Goal: Information Seeking & Learning: Get advice/opinions

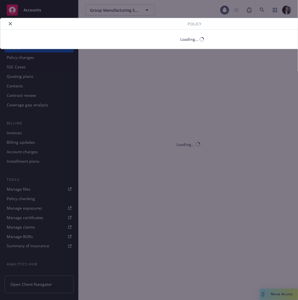
click at [35, 7] on div "Policy Loading..." at bounding box center [149, 150] width 298 height 300
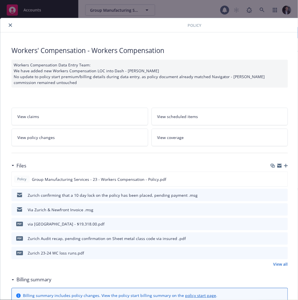
click at [34, 9] on div "Policy Workers' Compensation - Workers Compensation Workers Compensation Data E…" at bounding box center [149, 150] width 298 height 300
click at [3, 23] on div at bounding box center [95, 25] width 185 height 7
click at [16, 23] on div at bounding box center [95, 25] width 185 height 7
click at [11, 26] on icon "close" at bounding box center [10, 24] width 3 height 3
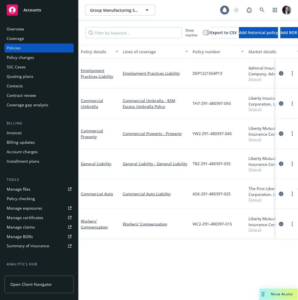
click at [31, 15] on div "Accounts" at bounding box center [39, 9] width 65 height 11
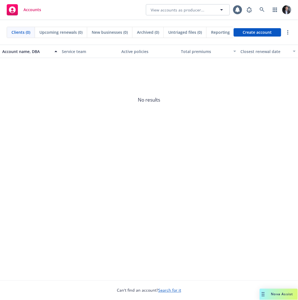
click at [264, 291] on div "Drag to move" at bounding box center [263, 294] width 7 height 11
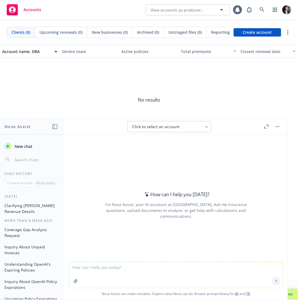
click at [115, 97] on span "No results" at bounding box center [149, 100] width 298 height 84
click at [262, 12] on icon at bounding box center [262, 9] width 5 height 5
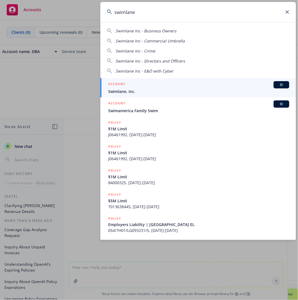
type input "swimlane"
click at [135, 93] on span "Swimlane, Inc." at bounding box center [198, 92] width 181 height 6
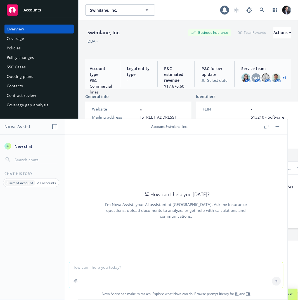
click at [37, 49] on div "Policies" at bounding box center [39, 48] width 65 height 9
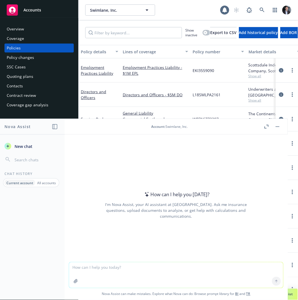
click at [165, 270] on textarea at bounding box center [176, 276] width 214 height 26
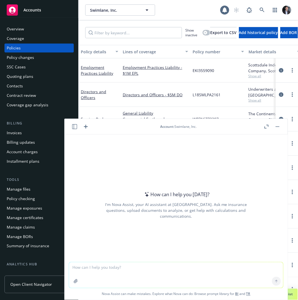
click at [280, 133] on header "Account : Swimlane, Inc." at bounding box center [176, 127] width 223 height 16
click at [280, 129] on button at bounding box center [277, 126] width 7 height 7
click at [263, 125] on button "button" at bounding box center [266, 126] width 7 height 7
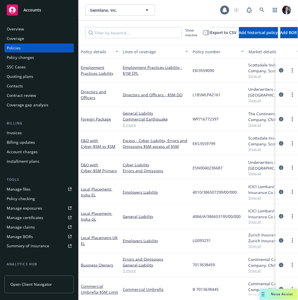
click at [277, 294] on span "Nova Assist" at bounding box center [282, 294] width 22 height 5
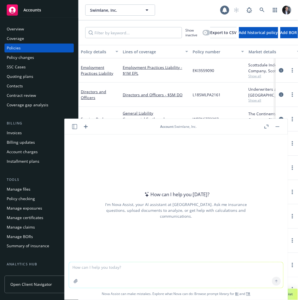
click at [240, 275] on textarea at bounding box center [176, 276] width 214 height 26
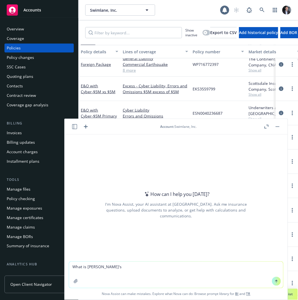
scroll to position [58, 0]
drag, startPoint x: 130, startPoint y: 270, endPoint x: 74, endPoint y: 230, distance: 69.8
click at [35, 243] on body "Accounts Overview Coverage Policies Policy changes SSC Cases Quoting plans Cont…" at bounding box center [149, 150] width 298 height 300
type textarea "H"
click at [91, 83] on link "E&O with Cyber - $5M xs $5M" at bounding box center [98, 88] width 35 height 11
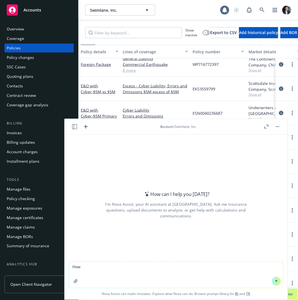
click at [91, 80] on div "Swimlane, Inc. Swimlane, Inc. 1 Show inactive Export to CSV Add historical poli…" at bounding box center [187, 150] width 219 height 300
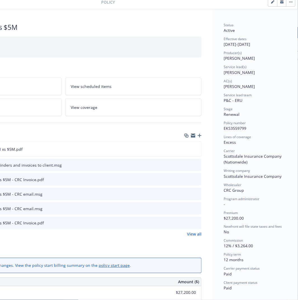
scroll to position [0, 91]
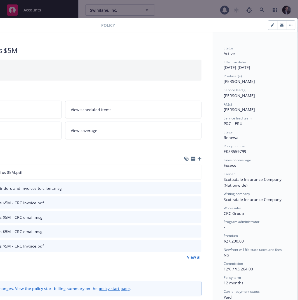
click at [278, 10] on div "Policy E&O with Cyber - $5M xs $5M Add internal notes here... View claims View …" at bounding box center [149, 150] width 298 height 300
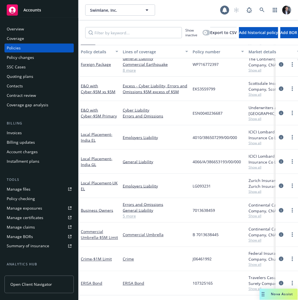
click at [261, 292] on div "Drag to move" at bounding box center [263, 294] width 7 height 11
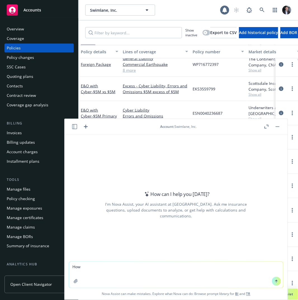
click at [161, 270] on textarea "How" at bounding box center [176, 275] width 214 height 26
drag, startPoint x: 163, startPoint y: 271, endPoint x: 0, endPoint y: 247, distance: 164.8
click at [21, 254] on body "Accounts Overview Coverage Policies Policy changes SSC Cases Quoting plans Cont…" at bounding box center [149, 150] width 298 height 300
type textarea "When did Swimlane last raise a round?"
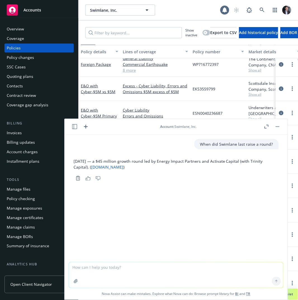
click at [111, 277] on textarea at bounding box center [176, 276] width 214 height 26
click at [121, 274] on textarea at bounding box center [176, 276] width 214 height 26
type textarea "H"
type textarea "Who is their CFO?"
click at [24, 30] on div "Overview" at bounding box center [39, 29] width 65 height 9
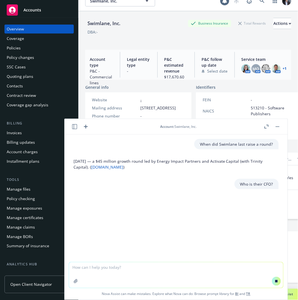
scroll to position [20, 0]
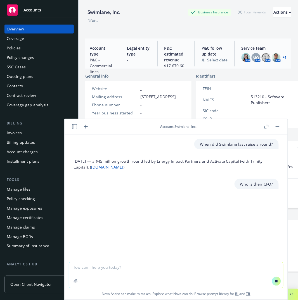
click at [163, 126] on span "Account" at bounding box center [166, 126] width 13 height 5
click at [272, 127] on div at bounding box center [272, 126] width 18 height 7
click at [277, 127] on button "button" at bounding box center [277, 126] width 7 height 7
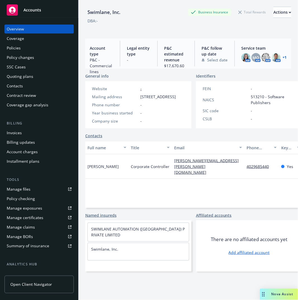
click at [263, 295] on icon "Drag to move" at bounding box center [263, 294] width 3 height 4
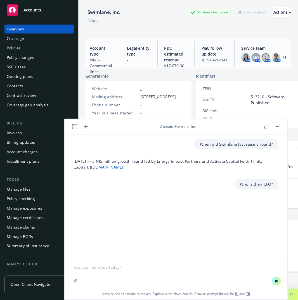
click at [284, 123] on header "Account : Swimlane, Inc." at bounding box center [176, 127] width 223 height 16
click at [282, 125] on header "Account : Swimlane, Inc." at bounding box center [176, 127] width 223 height 16
click at [280, 126] on button "button" at bounding box center [277, 126] width 7 height 7
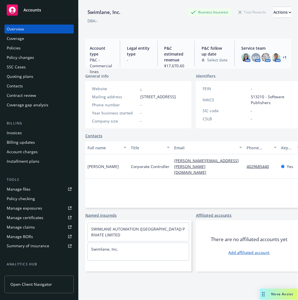
click at [267, 294] on div "Nova Assist" at bounding box center [282, 294] width 31 height 5
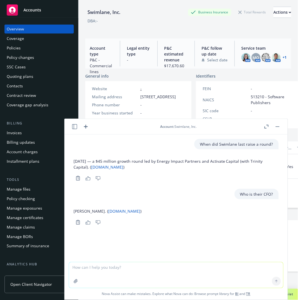
click at [278, 130] on button "button" at bounding box center [277, 126] width 7 height 7
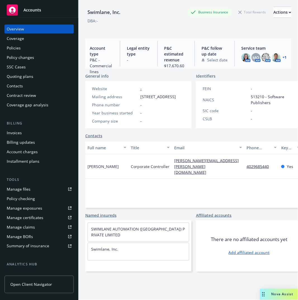
click at [270, 294] on div "Nova Assist" at bounding box center [282, 294] width 31 height 5
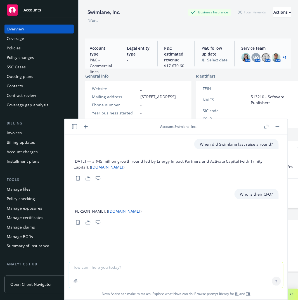
click at [208, 268] on textarea at bounding box center [176, 276] width 214 height 26
type textarea "Who is their controller?"
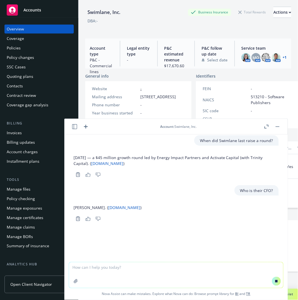
scroll to position [0, 0]
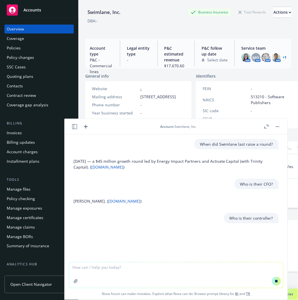
click at [215, 93] on div "FEIN - NAICS 513210 - Software Publishers SIC code - CSLB -" at bounding box center [248, 104] width 97 height 36
click at [280, 127] on button "button" at bounding box center [277, 126] width 7 height 7
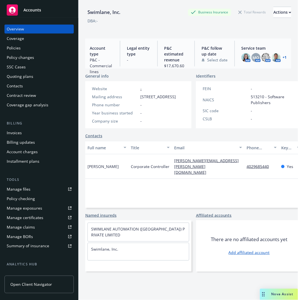
click at [287, 294] on span "Nova Assist" at bounding box center [282, 294] width 22 height 5
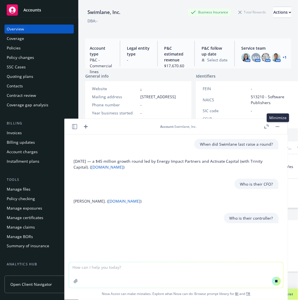
click at [275, 128] on button "button" at bounding box center [277, 126] width 7 height 7
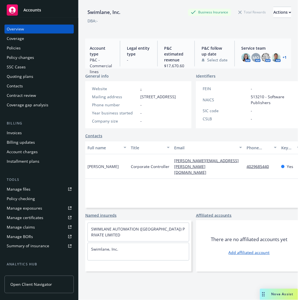
click at [268, 293] on div "Nova Assist" at bounding box center [282, 294] width 31 height 5
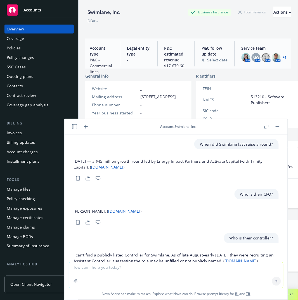
scroll to position [49, 0]
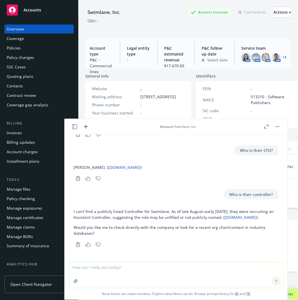
click at [99, 246] on icon "Thumbs down" at bounding box center [98, 245] width 5 height 4
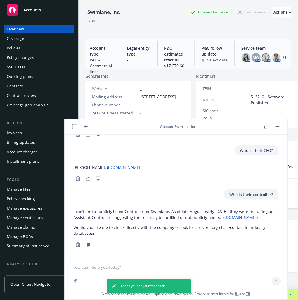
click at [278, 128] on button "button" at bounding box center [277, 126] width 7 height 7
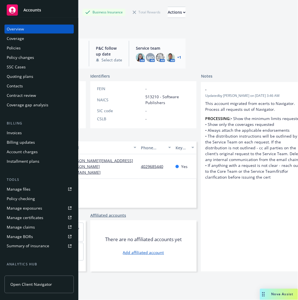
scroll to position [20, 0]
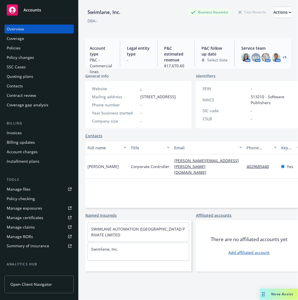
click at [274, 296] on span "Nova Assist" at bounding box center [282, 294] width 22 height 5
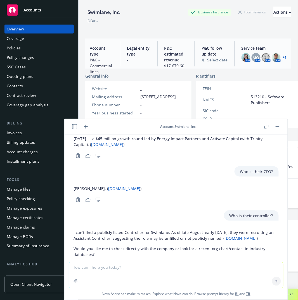
scroll to position [0, 0]
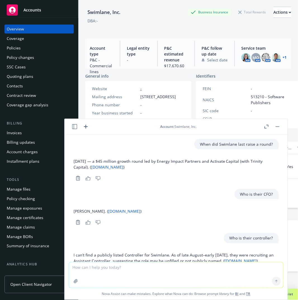
click at [37, 44] on div "Policies" at bounding box center [39, 48] width 65 height 9
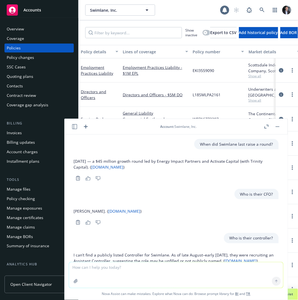
click at [164, 274] on textarea at bounding box center [176, 276] width 214 height 26
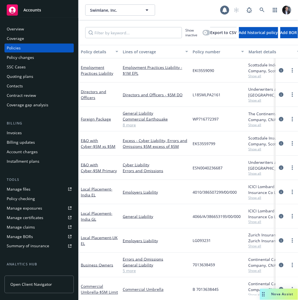
click at [270, 289] on div "Nova Assist" at bounding box center [279, 294] width 38 height 11
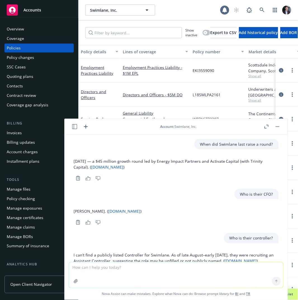
click at [86, 128] on icon "button" at bounding box center [85, 126] width 7 height 7
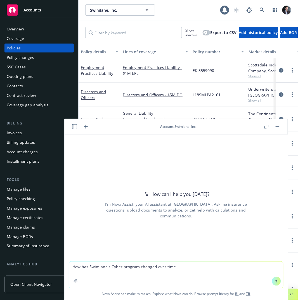
type textarea "How has Swimlane's Cyber program changed over time?"
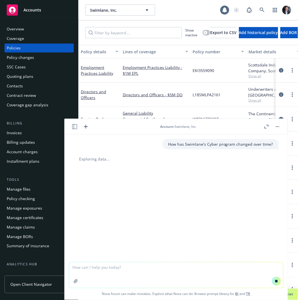
click at [150, 196] on div "How has Swimlane's Cyber program changed over time? Exploring data..." at bounding box center [176, 199] width 223 height 128
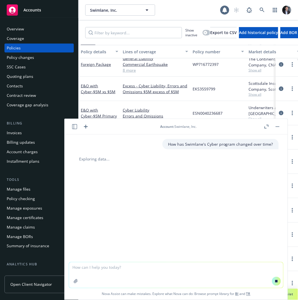
scroll to position [58, 0]
click at [281, 128] on header "Account : Swimlane, Inc." at bounding box center [176, 127] width 223 height 16
click at [278, 127] on rect "button" at bounding box center [277, 127] width 4 height 1
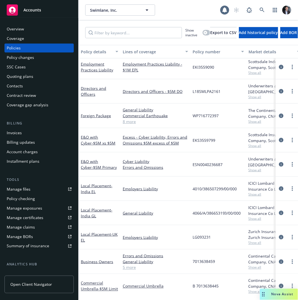
scroll to position [0, 0]
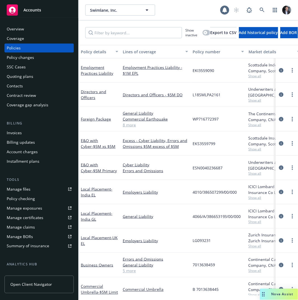
click at [99, 52] on div "Policy details" at bounding box center [96, 52] width 31 height 6
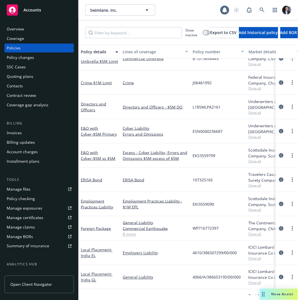
scroll to position [13, 0]
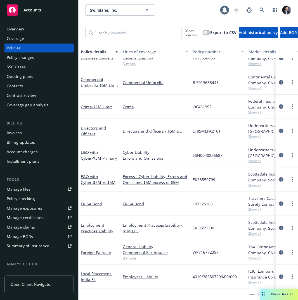
drag, startPoint x: 202, startPoint y: 174, endPoint x: 258, endPoint y: 195, distance: 60.5
click at [272, 296] on span "Nova Assist" at bounding box center [282, 294] width 22 height 5
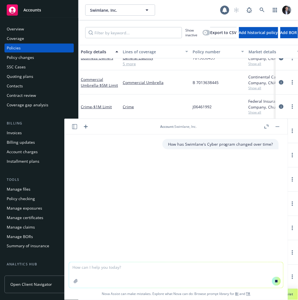
click at [175, 268] on textarea at bounding box center [176, 276] width 214 height 26
click at [203, 210] on div "How has Swimlane's Cyber program changed over time?" at bounding box center [176, 199] width 223 height 128
click at [198, 262] on div at bounding box center [176, 275] width 215 height 26
click at [197, 273] on textarea at bounding box center [176, 276] width 214 height 26
click at [205, 206] on div "How has Swimlane's Cyber program changed over time? Exploring data..." at bounding box center [176, 199] width 223 height 128
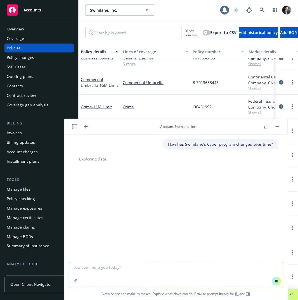
click at [196, 273] on textarea at bounding box center [176, 276] width 214 height 26
click at [203, 235] on div "How has Swimlane's Cyber program changed over time? Exploring data..." at bounding box center [176, 199] width 223 height 128
click at [189, 275] on textarea at bounding box center [176, 276] width 214 height 26
click at [201, 224] on div "How has Swimlane's Cyber program changed over time? Exploring data..." at bounding box center [176, 199] width 223 height 128
click at [196, 255] on div "How has Swimlane's Cyber program changed over time? Exploring data..." at bounding box center [176, 199] width 223 height 128
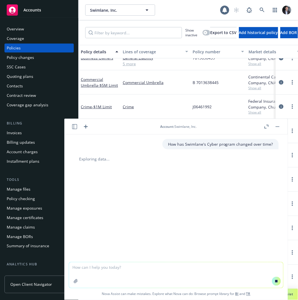
click at [194, 266] on textarea at bounding box center [176, 276] width 214 height 26
click at [235, 177] on div "How has Swimlane's Cyber program changed over time? Exploring data..." at bounding box center [176, 199] width 223 height 128
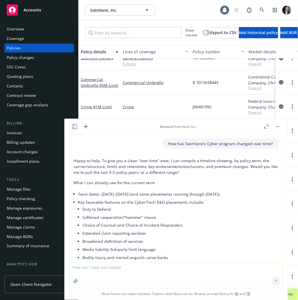
scroll to position [0, 0]
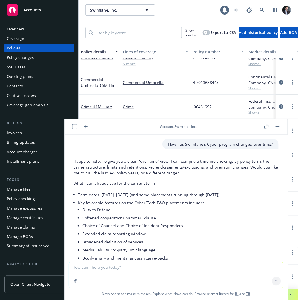
click at [227, 175] on p "Happy to help. To give you a clean “over time” view, I can compile a timeline s…" at bounding box center [175, 167] width 205 height 18
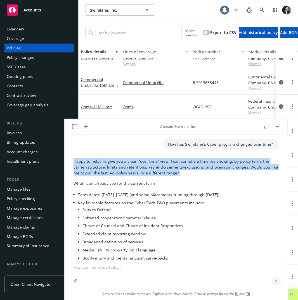
drag, startPoint x: 227, startPoint y: 175, endPoint x: 220, endPoint y: 152, distance: 24.6
click at [220, 153] on div "How has Swimlane's Cyber program changed over time? Happy to help. To give you …" at bounding box center [176, 199] width 223 height 128
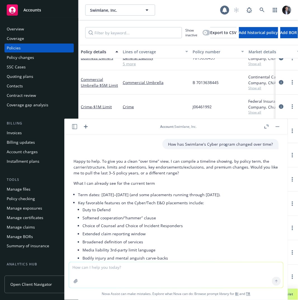
click at [220, 151] on div "How has Swimlane's Cyber program changed over time? Happy to help. To give you …" at bounding box center [176, 199] width 223 height 128
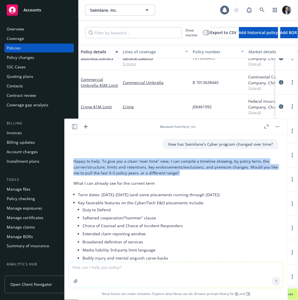
drag, startPoint x: 220, startPoint y: 151, endPoint x: 208, endPoint y: 175, distance: 26.5
click at [208, 175] on div "How has Swimlane's Cyber program changed over time? Happy to help. To give you …" at bounding box center [176, 199] width 223 height 128
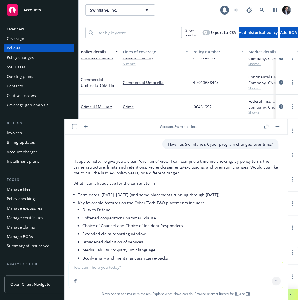
click at [208, 175] on p "Happy to help. To give you a clean “over time” view, I can compile a timeline s…" at bounding box center [175, 167] width 205 height 18
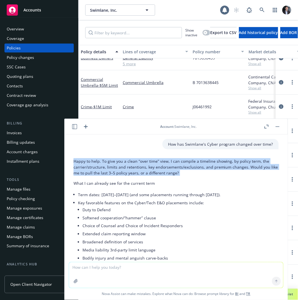
drag, startPoint x: 208, startPoint y: 175, endPoint x: 202, endPoint y: 166, distance: 10.5
click at [202, 166] on p "Happy to help. To give you a clean “over time” view, I can compile a timeline s…" at bounding box center [175, 167] width 205 height 18
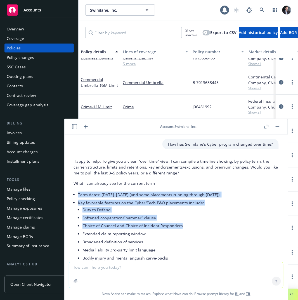
drag, startPoint x: 217, startPoint y: 184, endPoint x: 227, endPoint y: 237, distance: 54.2
click at [227, 236] on div "Happy to help. To give you a clean “over time” view, I can compile a timeline s…" at bounding box center [175, 280] width 205 height 248
click at [227, 237] on li "Extended claim reporting window" at bounding box center [180, 234] width 196 height 8
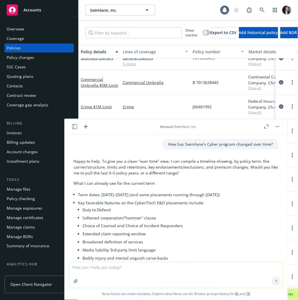
click at [227, 237] on li "Extended claim reporting window" at bounding box center [180, 234] width 196 height 8
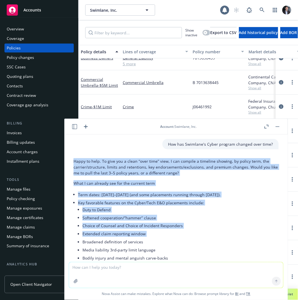
drag, startPoint x: 227, startPoint y: 237, endPoint x: 189, endPoint y: 157, distance: 88.8
click at [189, 157] on div "Happy to help. To give you a clean “over time” view, I can compile a timeline s…" at bounding box center [175, 280] width 205 height 248
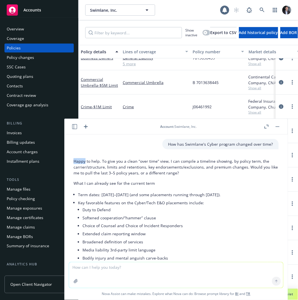
click at [189, 157] on div "Happy to help. To give you a clean “over time” view, I can compile a timeline s…" at bounding box center [175, 280] width 205 height 248
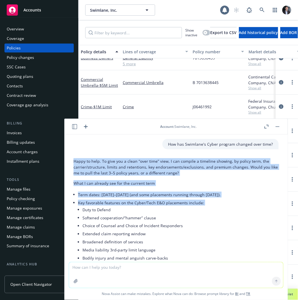
drag, startPoint x: 189, startPoint y: 157, endPoint x: 206, endPoint y: 202, distance: 48.5
click at [205, 202] on div "Happy to help. To give you a clean “over time” view, I can compile a timeline s…" at bounding box center [175, 280] width 205 height 248
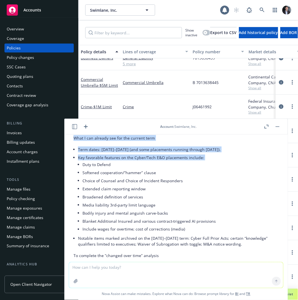
scroll to position [46, 0]
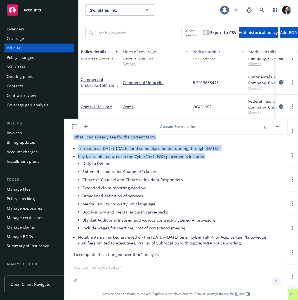
click at [153, 156] on li "Key favorable features on the Cyber/Tech E&O placements include: Duty to Defend…" at bounding box center [178, 193] width 201 height 81
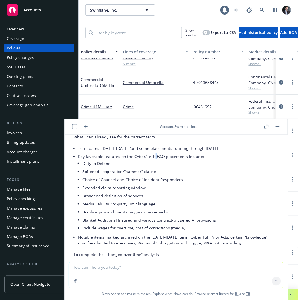
click at [153, 156] on li "Key favorable features on the Cyber/Tech E&O placements include: Duty to Defend…" at bounding box center [178, 193] width 201 height 81
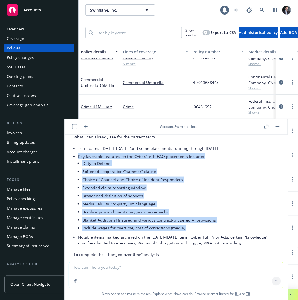
drag, startPoint x: 153, startPoint y: 156, endPoint x: 173, endPoint y: 227, distance: 72.8
click at [173, 227] on li "Key favorable features on the Cyber/Tech E&O placements include: Duty to Defend…" at bounding box center [178, 193] width 201 height 81
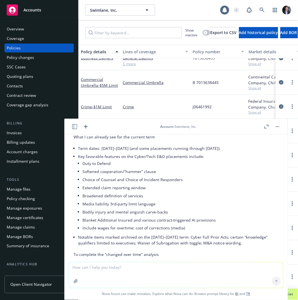
click at [177, 227] on li "Include wages for overtime; cost of corrections (media)" at bounding box center [180, 228] width 196 height 8
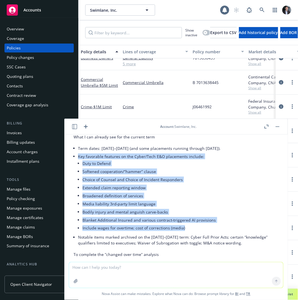
drag, startPoint x: 201, startPoint y: 230, endPoint x: 158, endPoint y: 152, distance: 89.0
click at [158, 153] on li "Key favorable features on the Cyber/Tech E&O placements include: Duty to Defend…" at bounding box center [178, 193] width 201 height 81
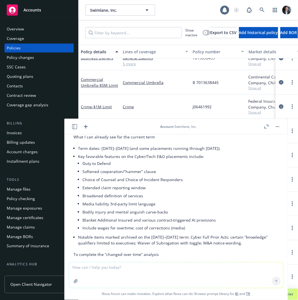
click at [159, 151] on li "Term dates: [DATE]–[DATE] (and some placements running through [DATE])." at bounding box center [178, 148] width 201 height 8
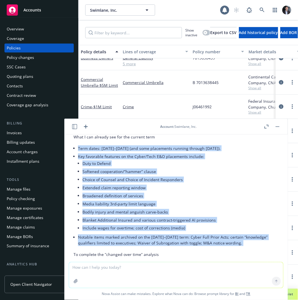
drag, startPoint x: 159, startPoint y: 151, endPoint x: 170, endPoint y: 241, distance: 90.6
click at [170, 241] on ul "Term dates: [DATE]–[DATE] (and some placements running through [DATE]). Key fav…" at bounding box center [178, 195] width 201 height 103
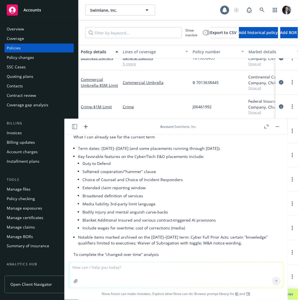
click at [171, 244] on li "Notable items marked archived on the [DATE]–[DATE] term: Cyber Full Prior Acts;…" at bounding box center [178, 241] width 201 height 14
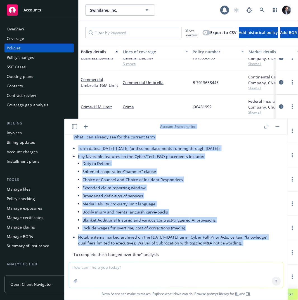
drag, startPoint x: 171, startPoint y: 244, endPoint x: 142, endPoint y: 132, distance: 115.7
click at [143, 132] on div "Account : Swimlane, Inc. When did Swimlane last raise a round? [DATE] — a $45 m…" at bounding box center [176, 209] width 223 height 181
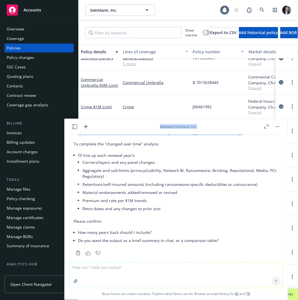
scroll to position [153, 0]
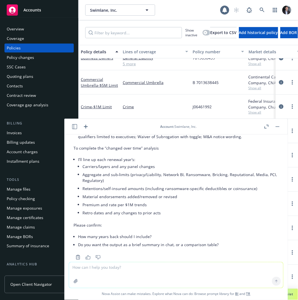
click at [157, 173] on li "Aggregate and sub‑limits (privacy/Liability, Network BI, Ransomware, Bricking, …" at bounding box center [180, 178] width 196 height 14
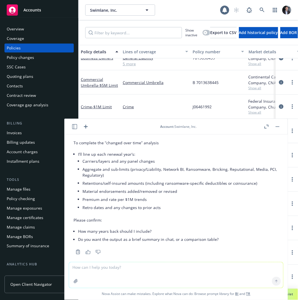
scroll to position [165, 0]
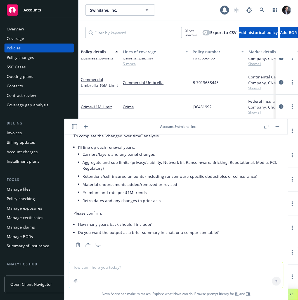
click at [194, 271] on textarea at bounding box center [176, 276] width 214 height 26
type textarea "2 years"
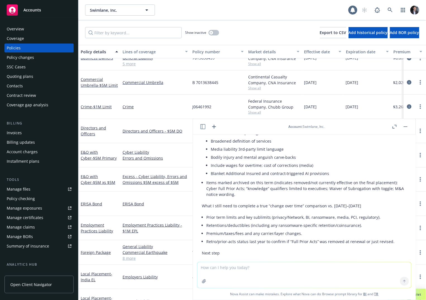
scroll to position [430, 0]
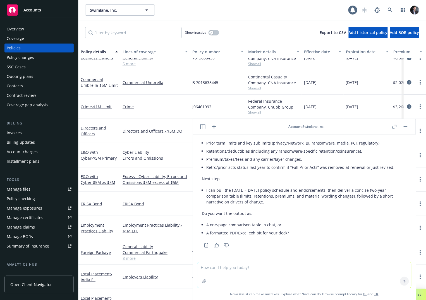
click at [225, 247] on icon "Thumbs down" at bounding box center [226, 246] width 5 height 4
click at [297, 128] on button "button" at bounding box center [406, 126] width 7 height 7
